Goal: Task Accomplishment & Management: Use online tool/utility

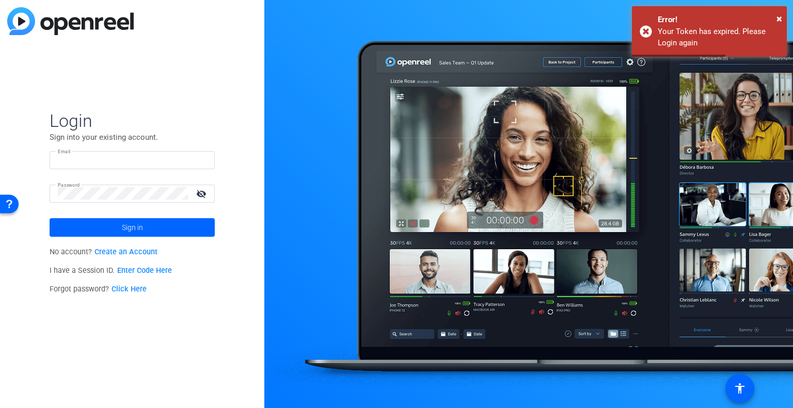
type input "[EMAIL_ADDRESS][DOMAIN_NAME]"
click at [199, 195] on mat-icon "visibility_off" at bounding box center [202, 193] width 25 height 15
click at [137, 229] on span "Sign in" at bounding box center [132, 228] width 21 height 26
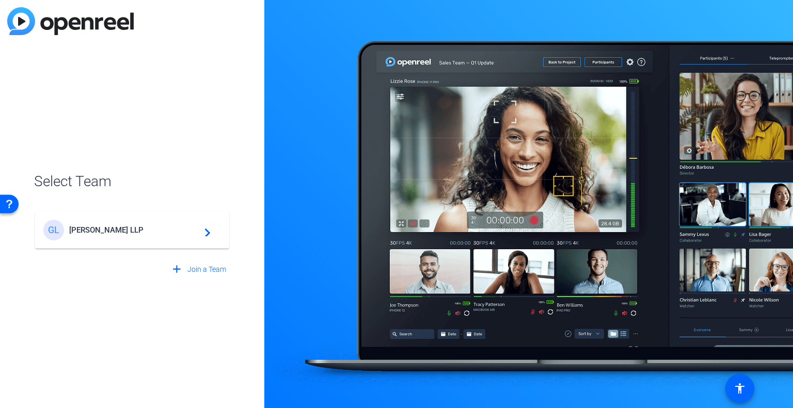
click at [115, 235] on span "[PERSON_NAME] LLP" at bounding box center [133, 230] width 129 height 9
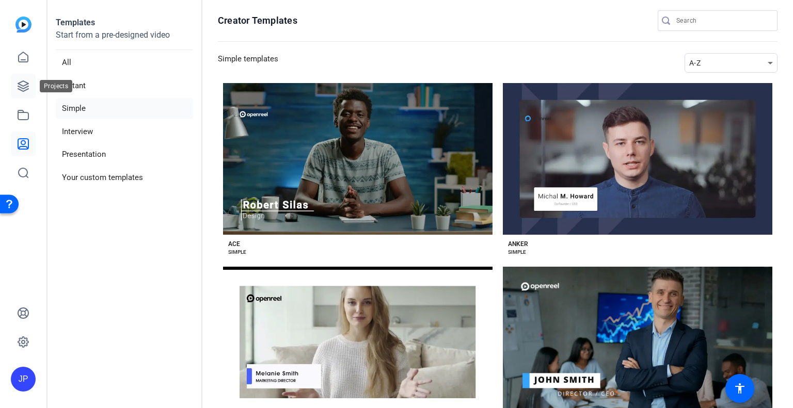
click at [15, 82] on link at bounding box center [23, 86] width 25 height 25
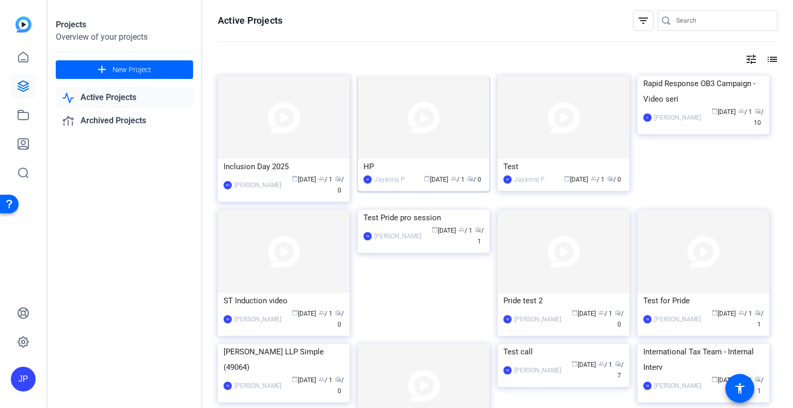
click at [390, 167] on div "HP" at bounding box center [423, 166] width 120 height 15
click at [310, 121] on img at bounding box center [284, 117] width 132 height 83
